Goal: Information Seeking & Learning: Find specific fact

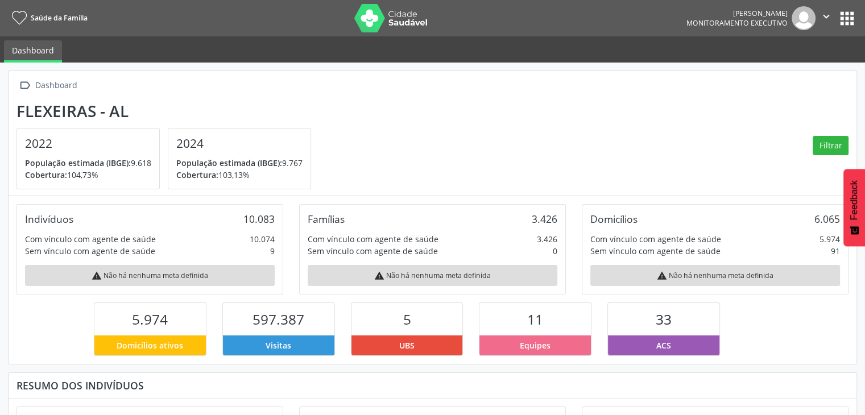
click at [842, 13] on button "apps" at bounding box center [847, 19] width 20 height 20
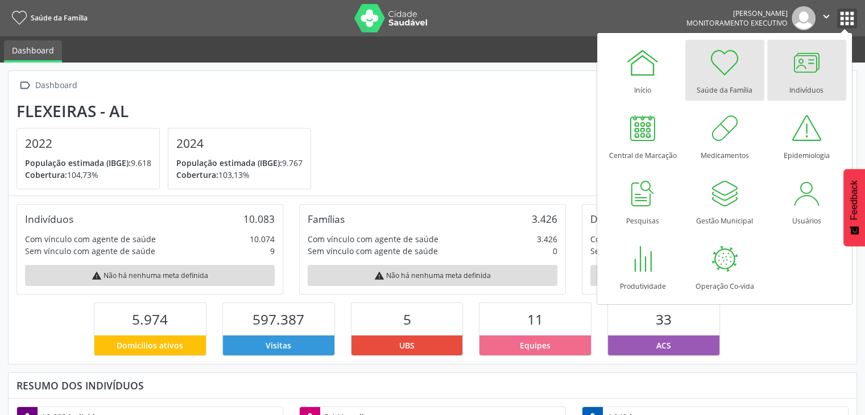
scroll to position [187, 283]
click at [799, 69] on div at bounding box center [807, 63] width 34 height 34
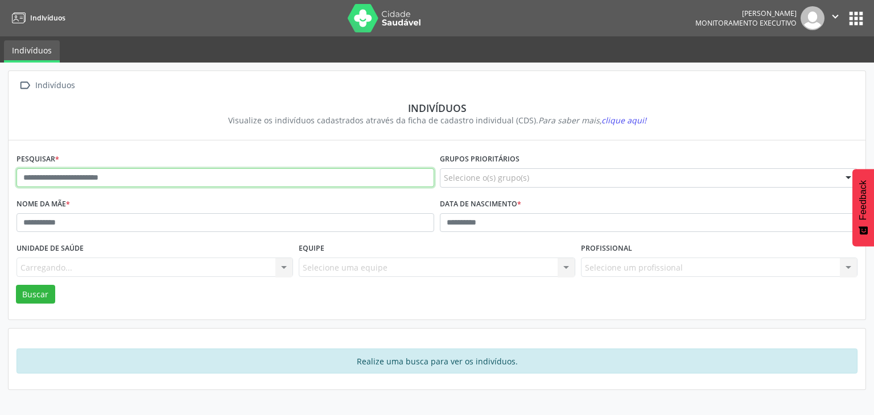
click at [109, 182] on input "text" at bounding box center [225, 177] width 418 height 19
type input "*"
type input "**********"
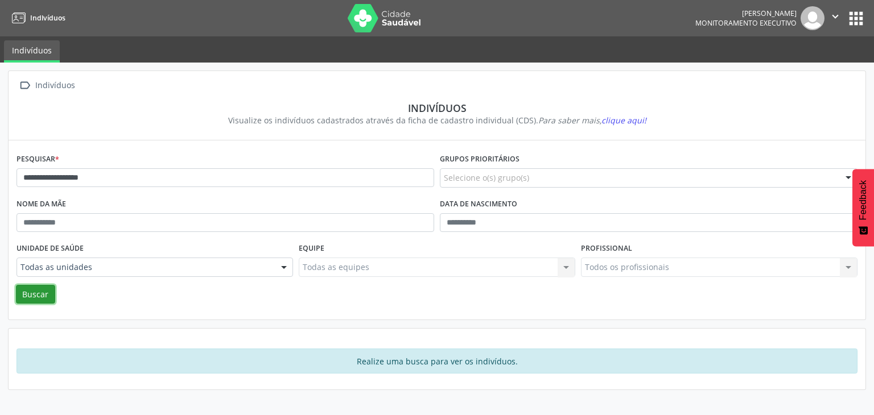
click at [25, 288] on button "Buscar" at bounding box center [35, 294] width 39 height 19
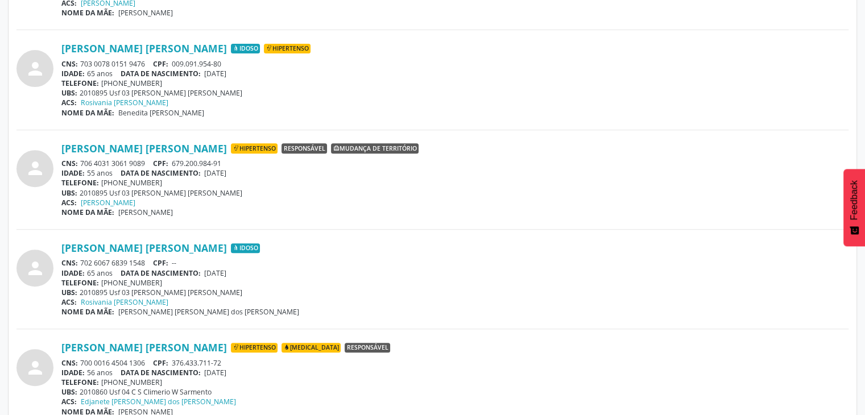
scroll to position [447, 0]
